Goal: Information Seeking & Learning: Learn about a topic

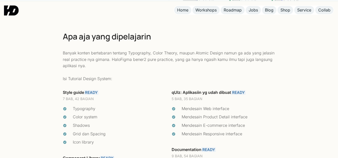
scroll to position [987, 0]
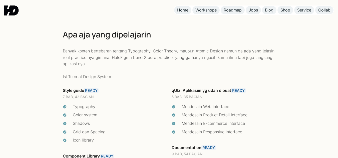
click at [91, 90] on link "READY" at bounding box center [91, 90] width 15 height 5
click at [118, 110] on div "Typography" at bounding box center [120, 107] width 94 height 7
click at [89, 91] on link "READY" at bounding box center [91, 90] width 15 height 5
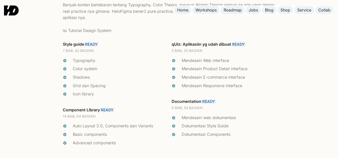
scroll to position [1033, 0]
click at [93, 44] on link "READY" at bounding box center [91, 44] width 15 height 5
click at [90, 45] on link "READY" at bounding box center [91, 44] width 15 height 5
click at [239, 45] on link "READY" at bounding box center [238, 44] width 15 height 5
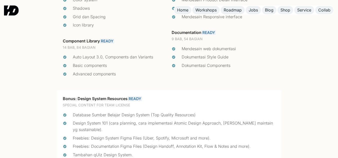
scroll to position [1102, 0]
click at [136, 99] on link "READY" at bounding box center [135, 99] width 15 height 5
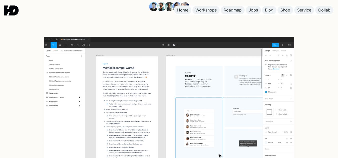
scroll to position [0, 0]
